Goal: Task Accomplishment & Management: Use online tool/utility

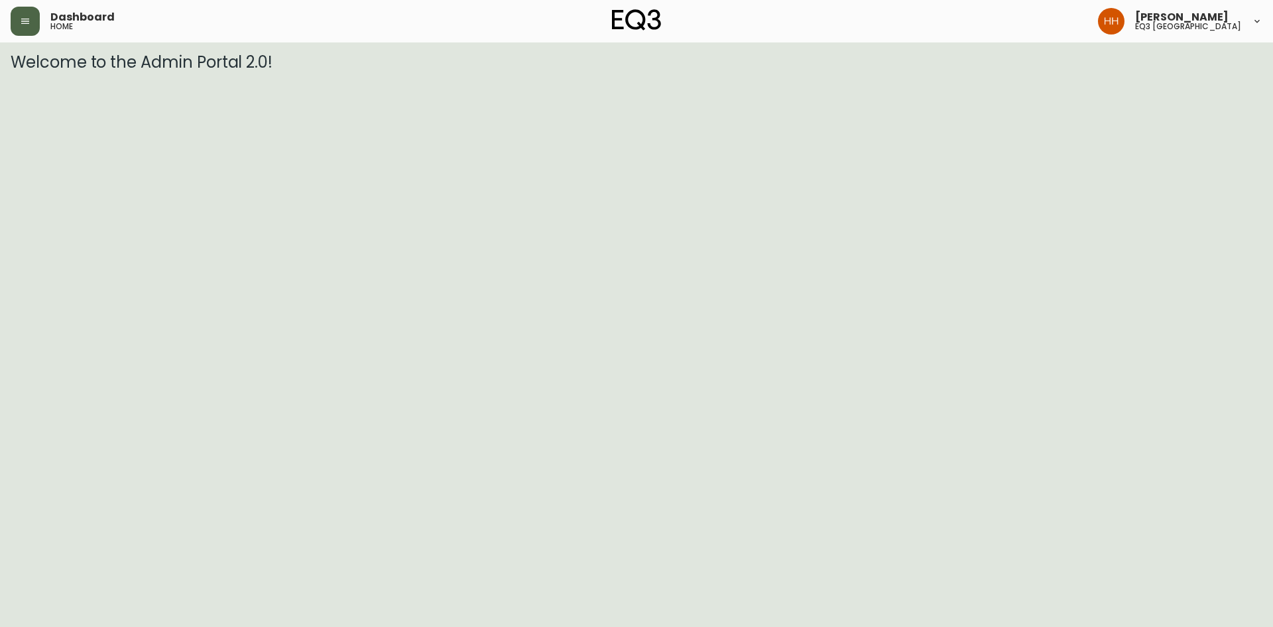
click at [28, 34] on button "button" at bounding box center [25, 21] width 29 height 29
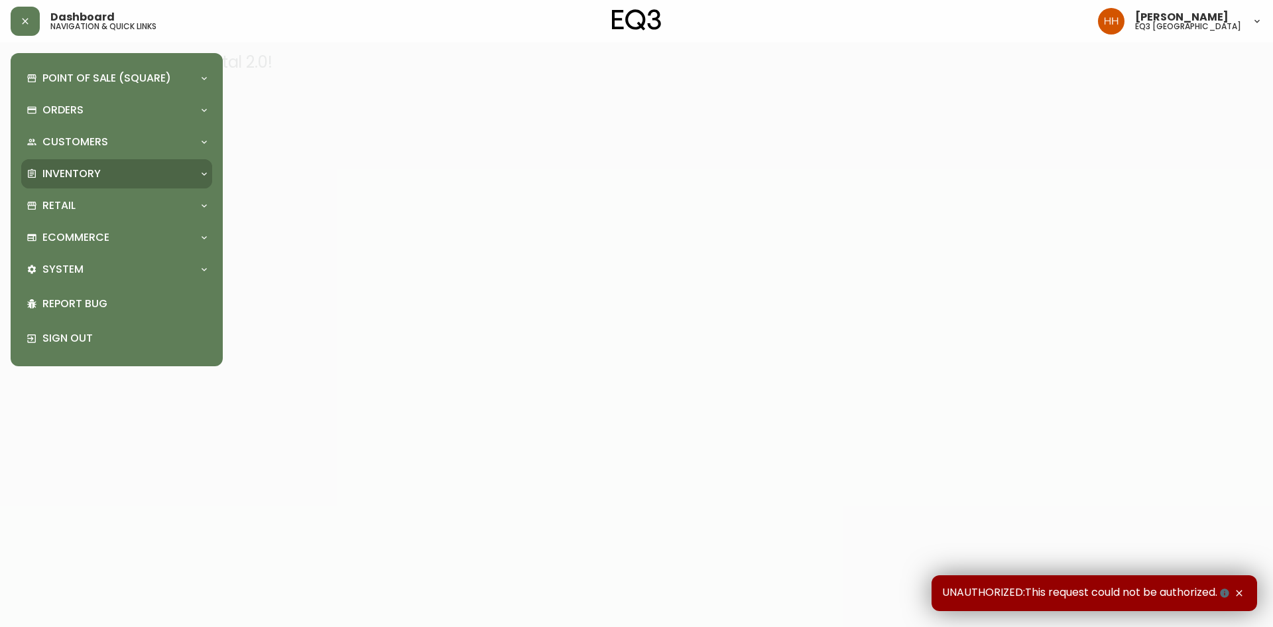
click at [119, 181] on div "Inventory" at bounding box center [110, 173] width 167 height 15
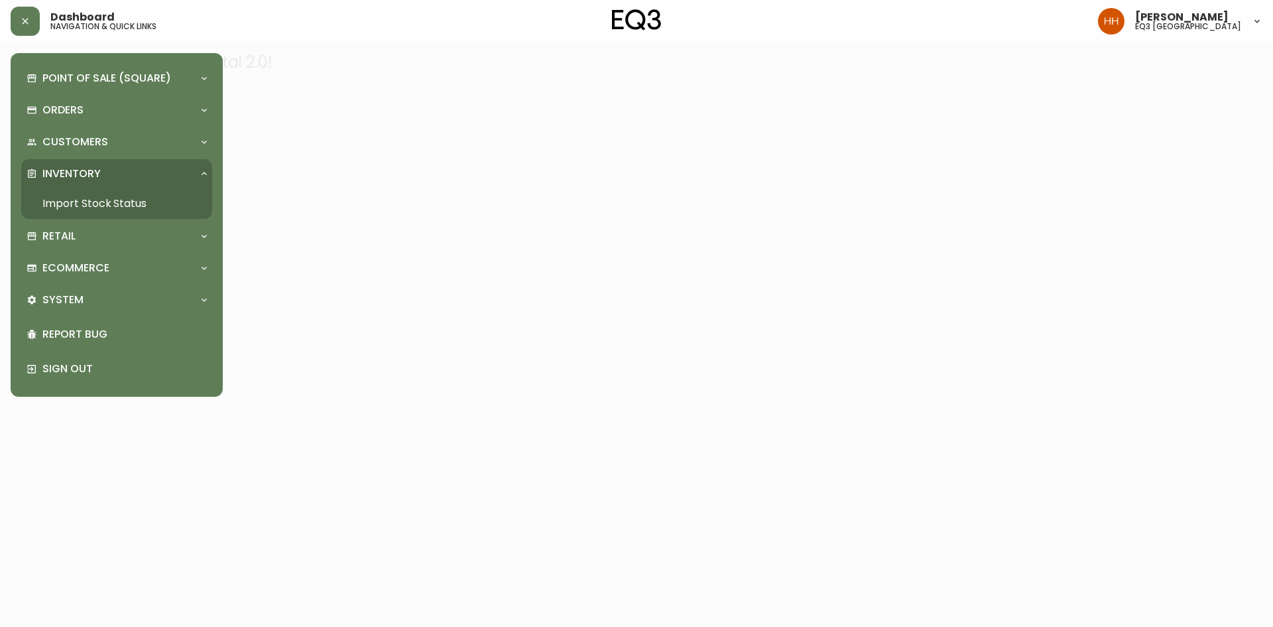
click at [66, 204] on link "Import Stock Status" at bounding box center [116, 203] width 191 height 31
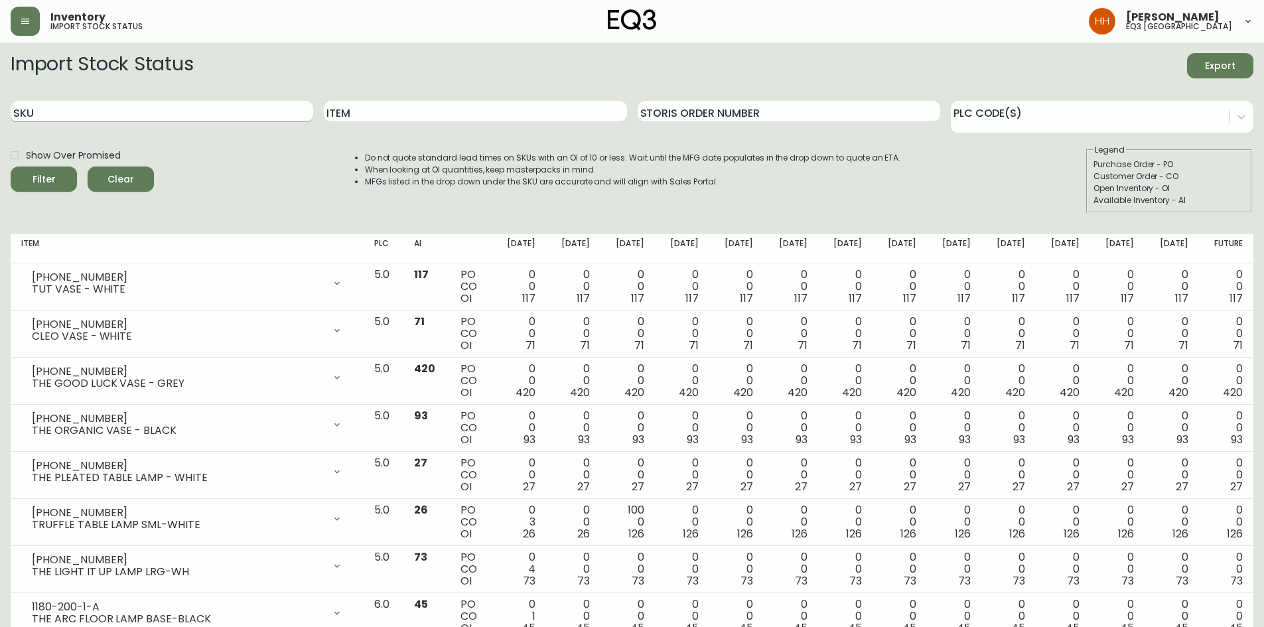
click at [71, 111] on input "SKU" at bounding box center [162, 111] width 302 height 21
paste input "[PHONE_NUMBER]"
click at [11, 166] on button "Filter" at bounding box center [44, 178] width 66 height 25
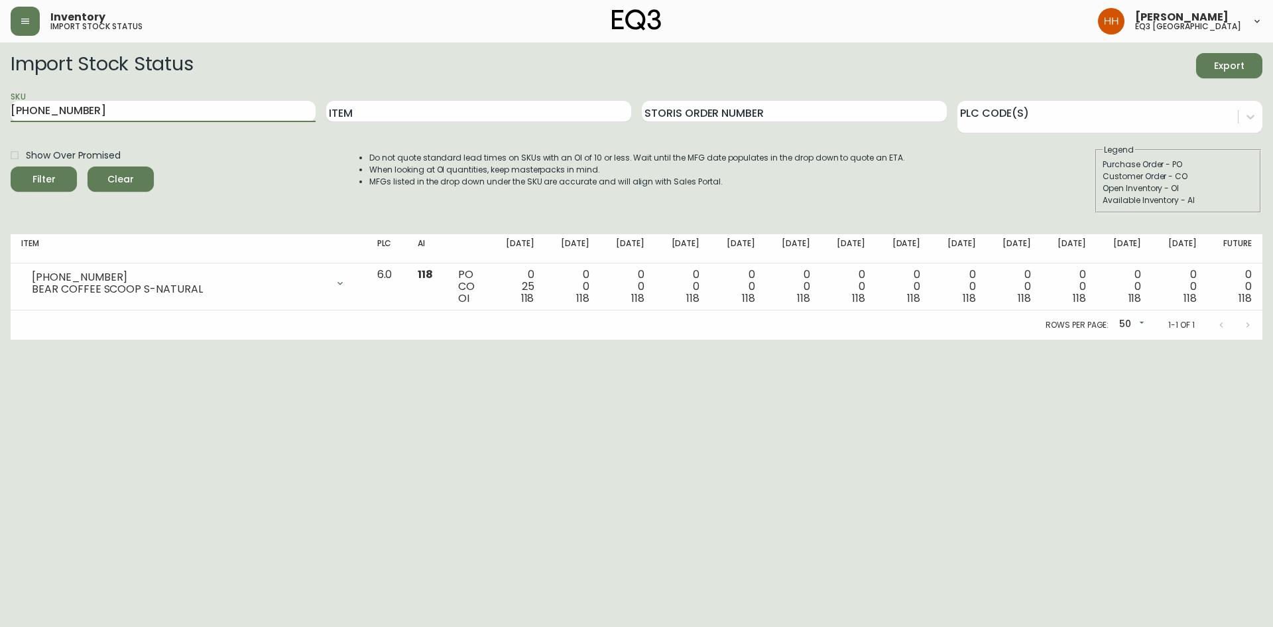
drag, startPoint x: 53, startPoint y: 114, endPoint x: 0, endPoint y: 141, distance: 59.3
click at [0, 135] on main "Import Stock Status Export SKU [PHONE_NUMBER] Item Storis Order Number PLC Code…" at bounding box center [636, 190] width 1273 height 297
paste input "418"
type input "[PHONE_NUMBER]"
click at [11, 166] on button "Filter" at bounding box center [44, 178] width 66 height 25
